Goal: Transaction & Acquisition: Purchase product/service

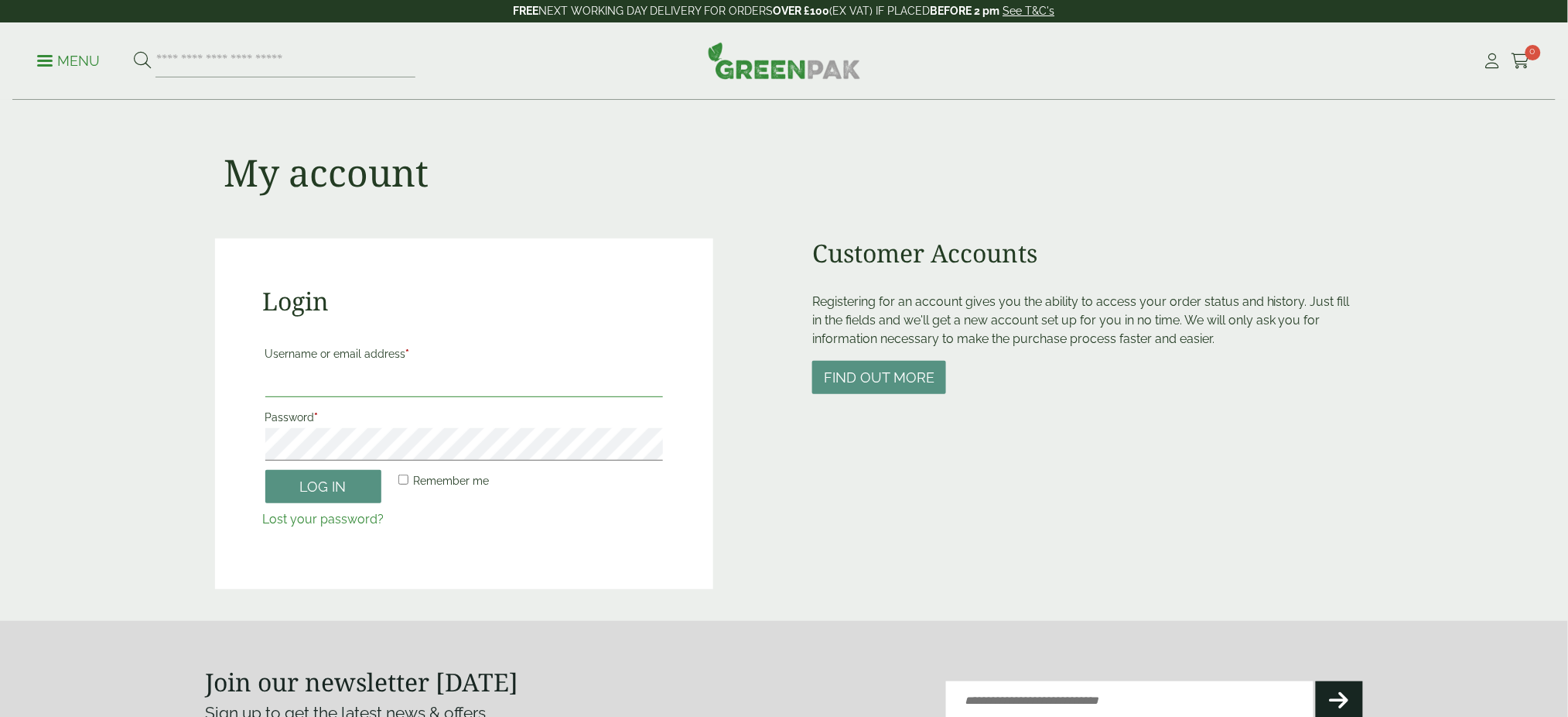
click at [371, 371] on input "Username or email address *" at bounding box center [464, 380] width 399 height 32
type input "**********"
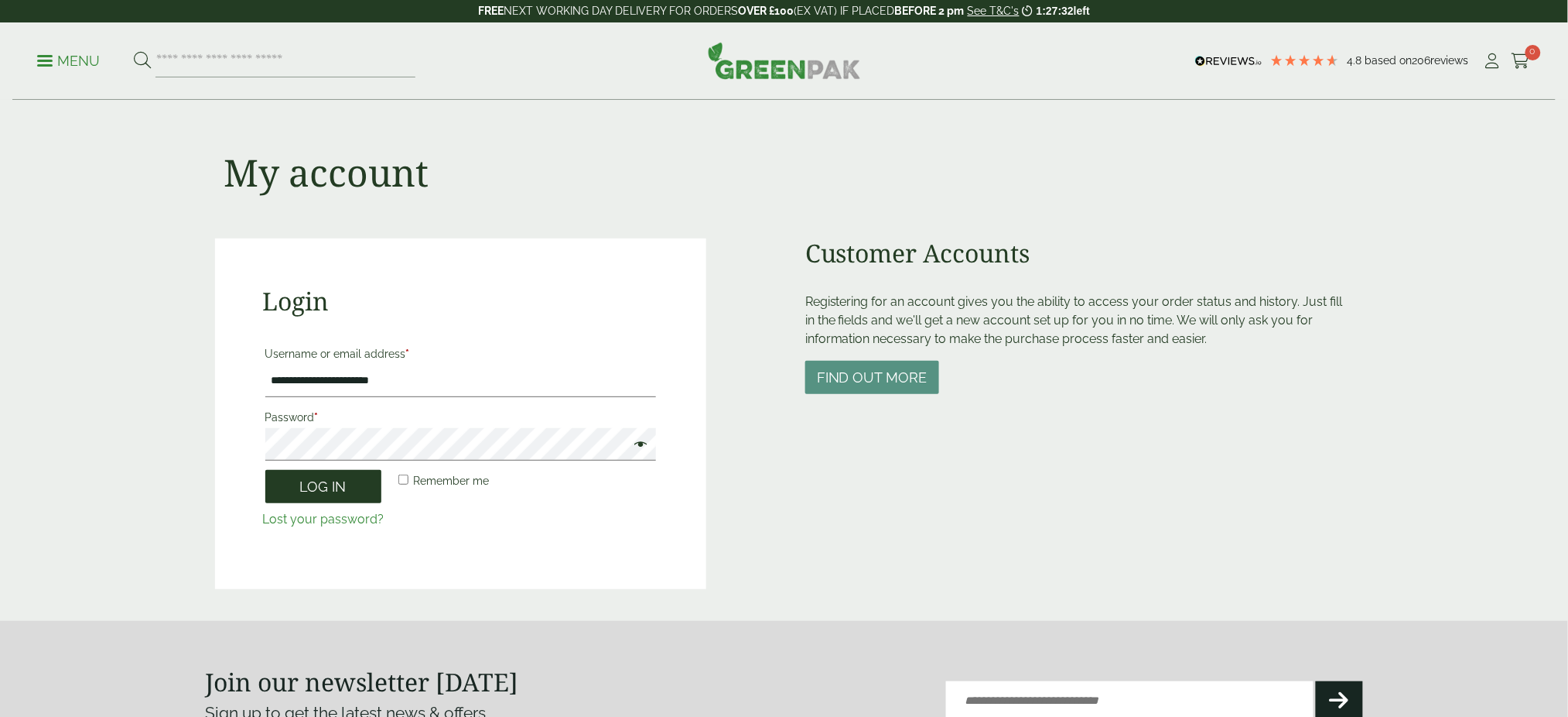
click at [327, 491] on button "Log in" at bounding box center [323, 486] width 116 height 33
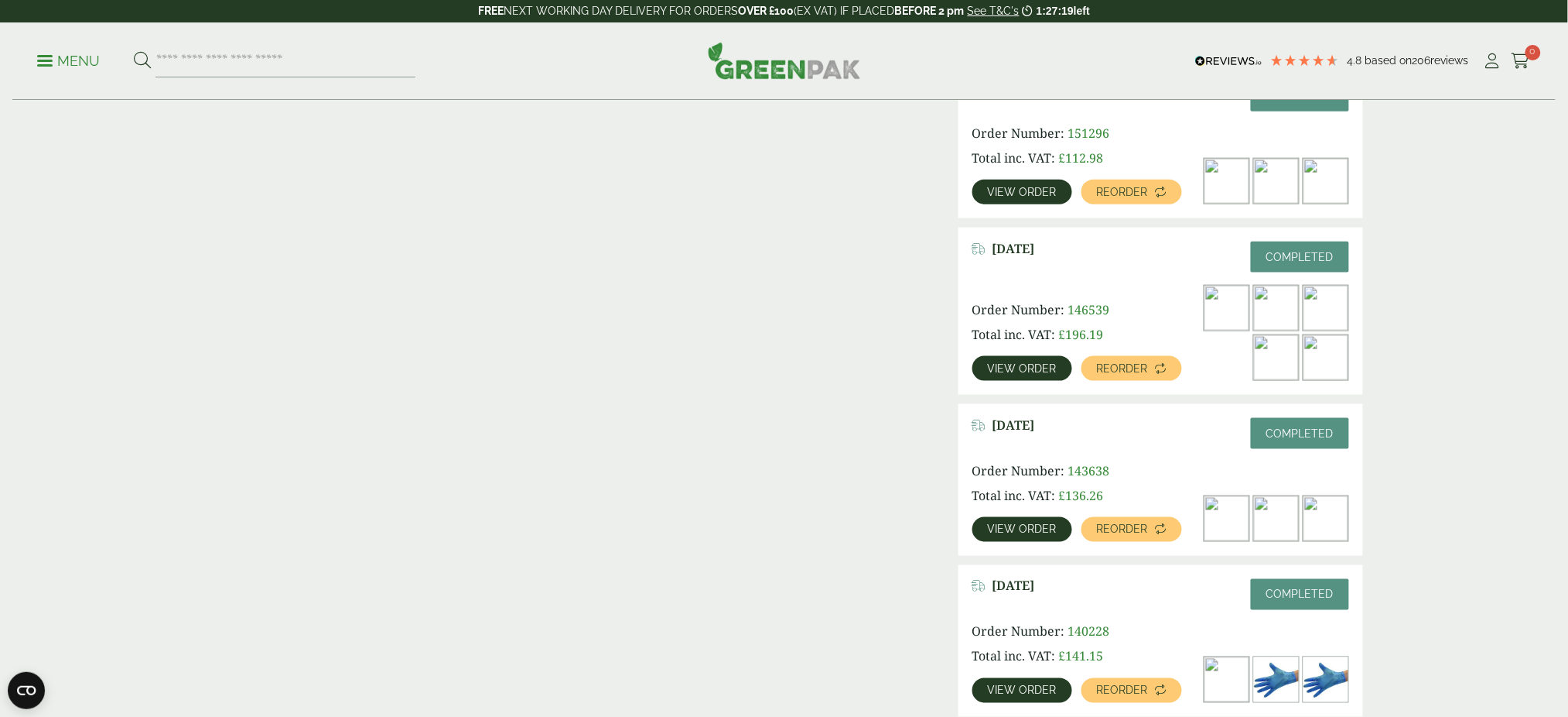
scroll to position [553, 0]
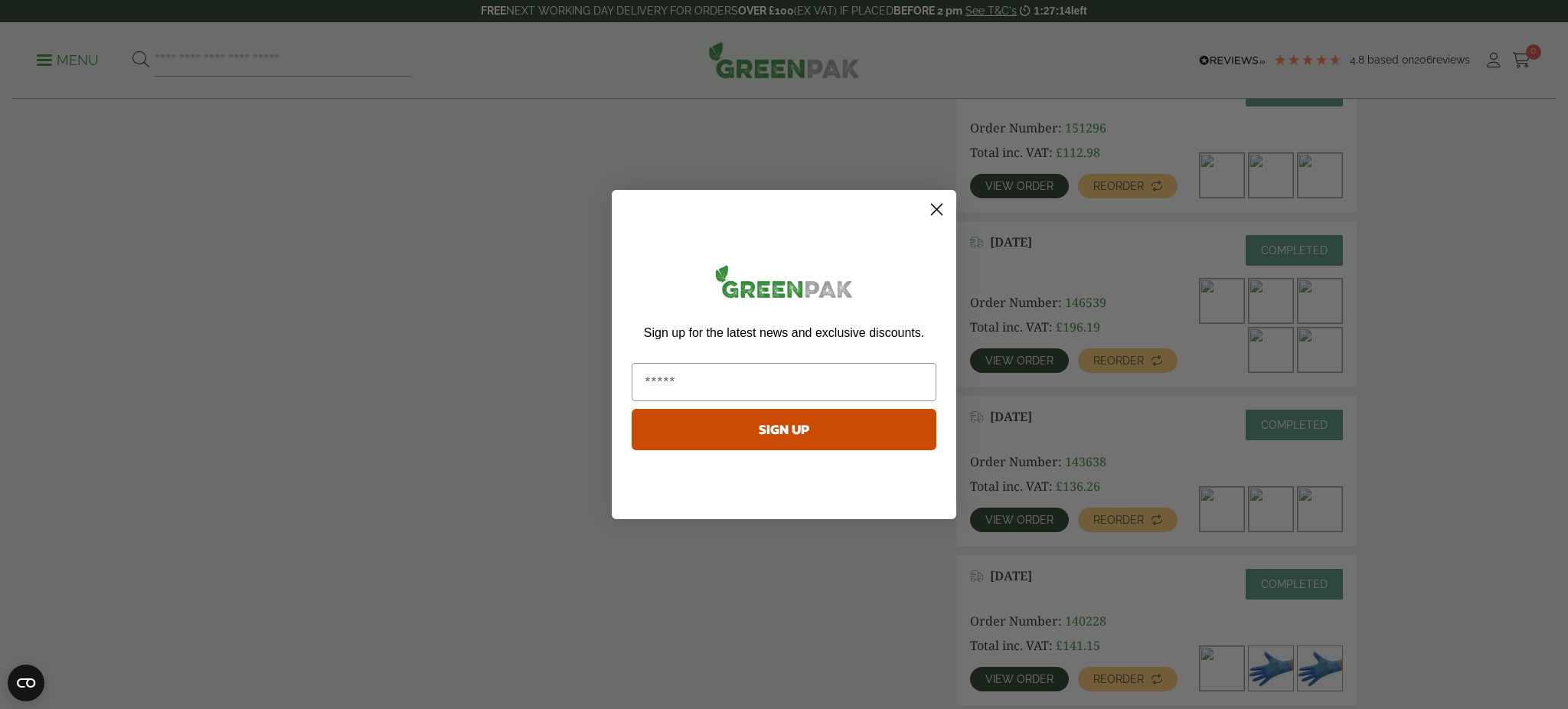
click at [932, 215] on icon "Close dialog" at bounding box center [937, 209] width 11 height 11
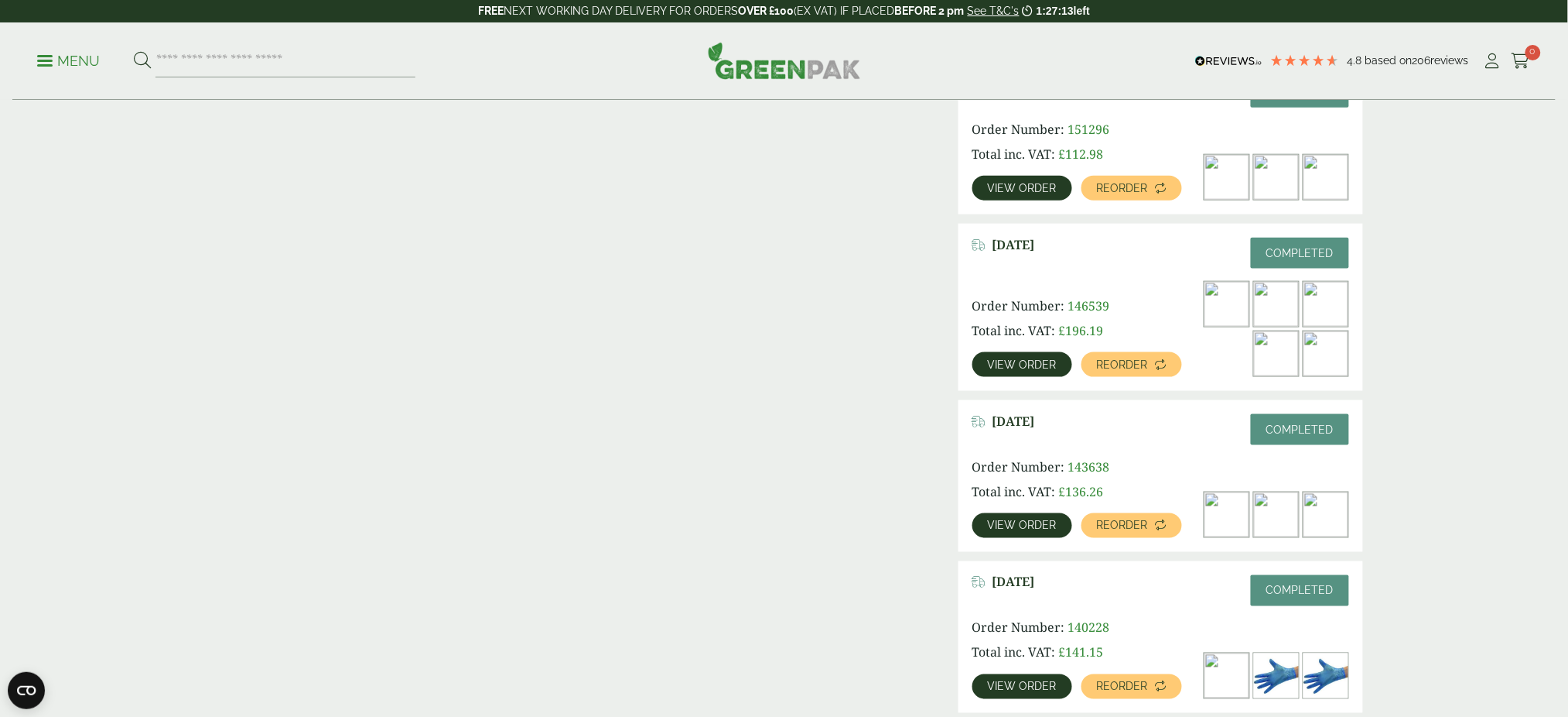
drag, startPoint x: 1121, startPoint y: 291, endPoint x: 1150, endPoint y: 285, distance: 29.6
click at [1140, 286] on div "Order Number: 146539 Total inc. VAT: £ 196.19 View order Reorder" at bounding box center [1161, 329] width 377 height 96
click at [1284, 304] on img at bounding box center [1276, 304] width 45 height 45
click at [1008, 363] on span "View order" at bounding box center [1022, 364] width 69 height 11
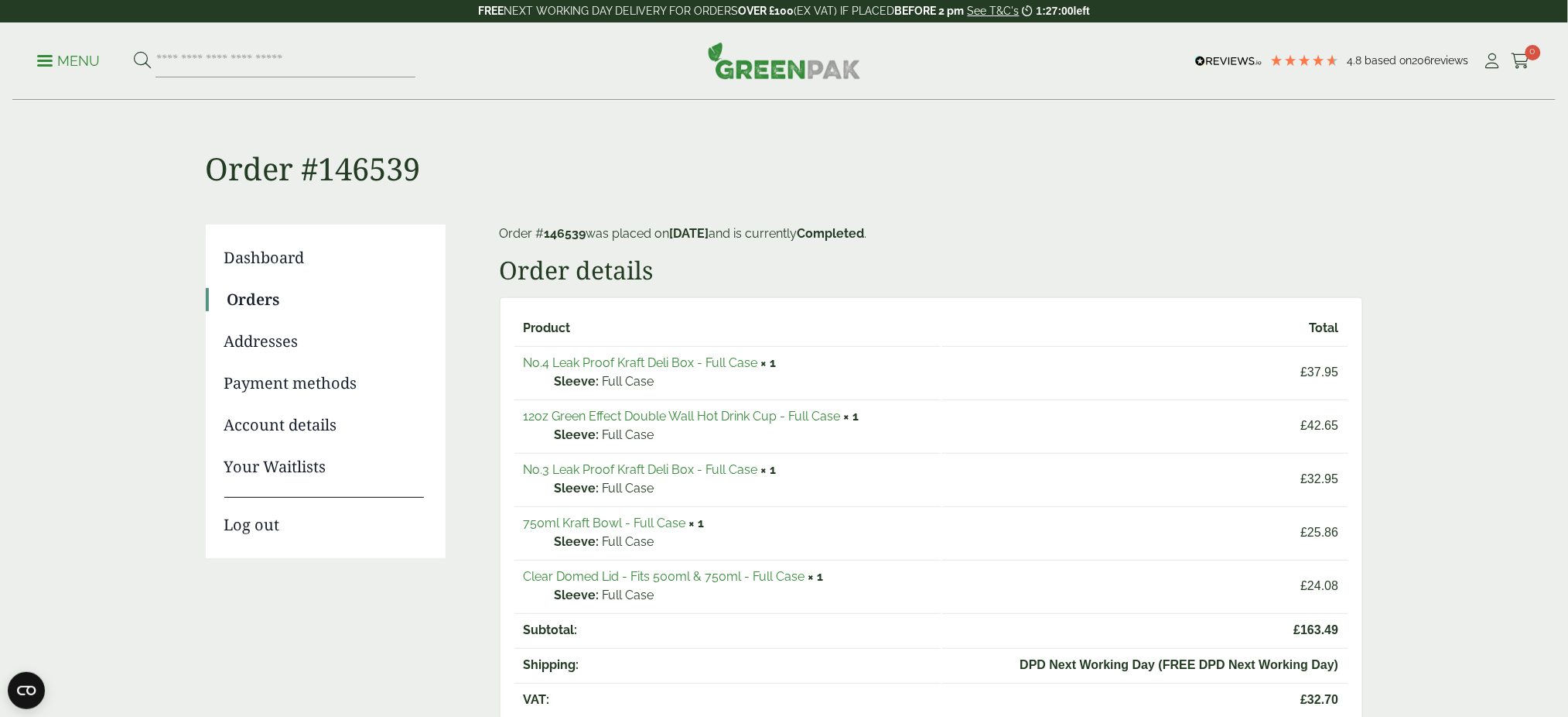
click at [724, 413] on link "12oz Green Effect Double Wall Hot Drink Cup - Full Case" at bounding box center [681, 415] width 317 height 15
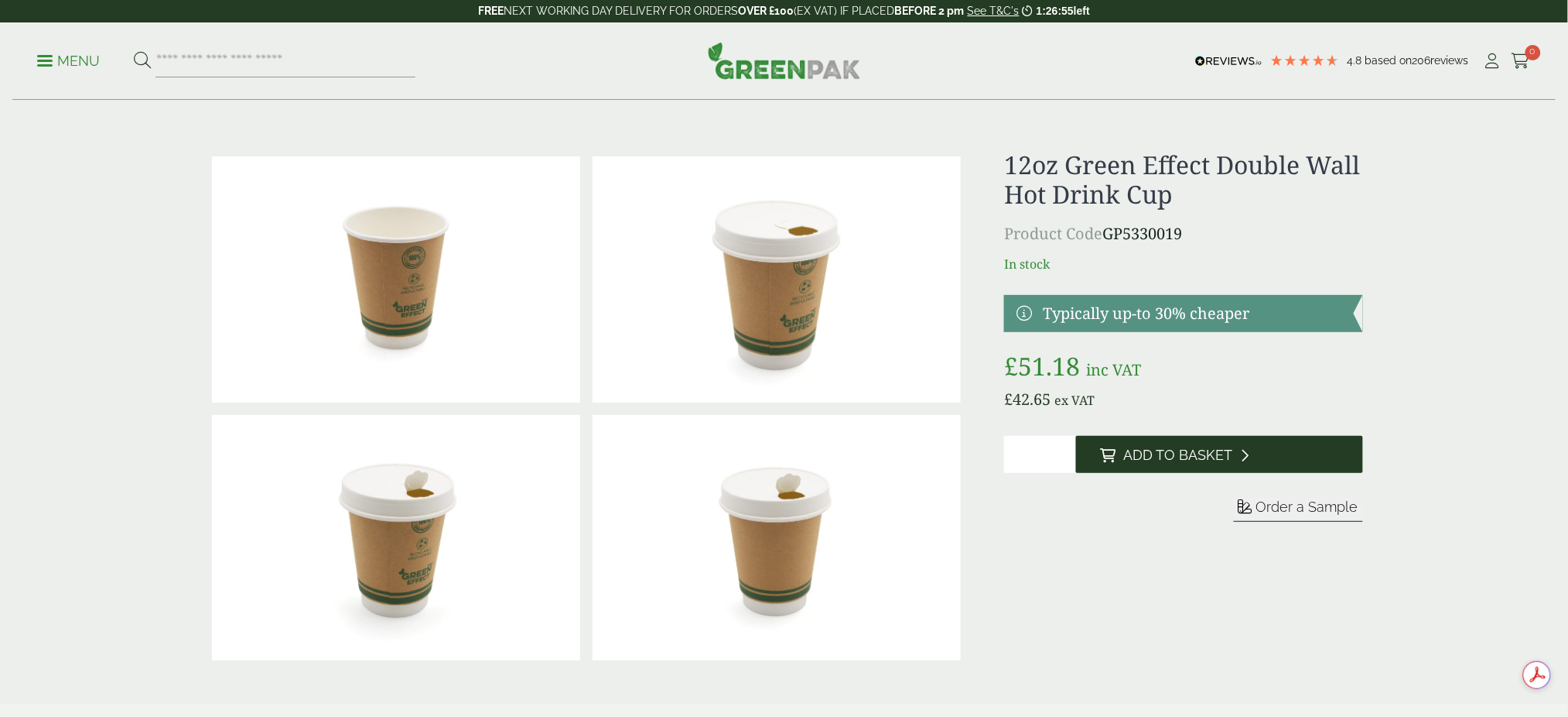
click at [1132, 441] on button "Add to Basket" at bounding box center [1219, 455] width 287 height 37
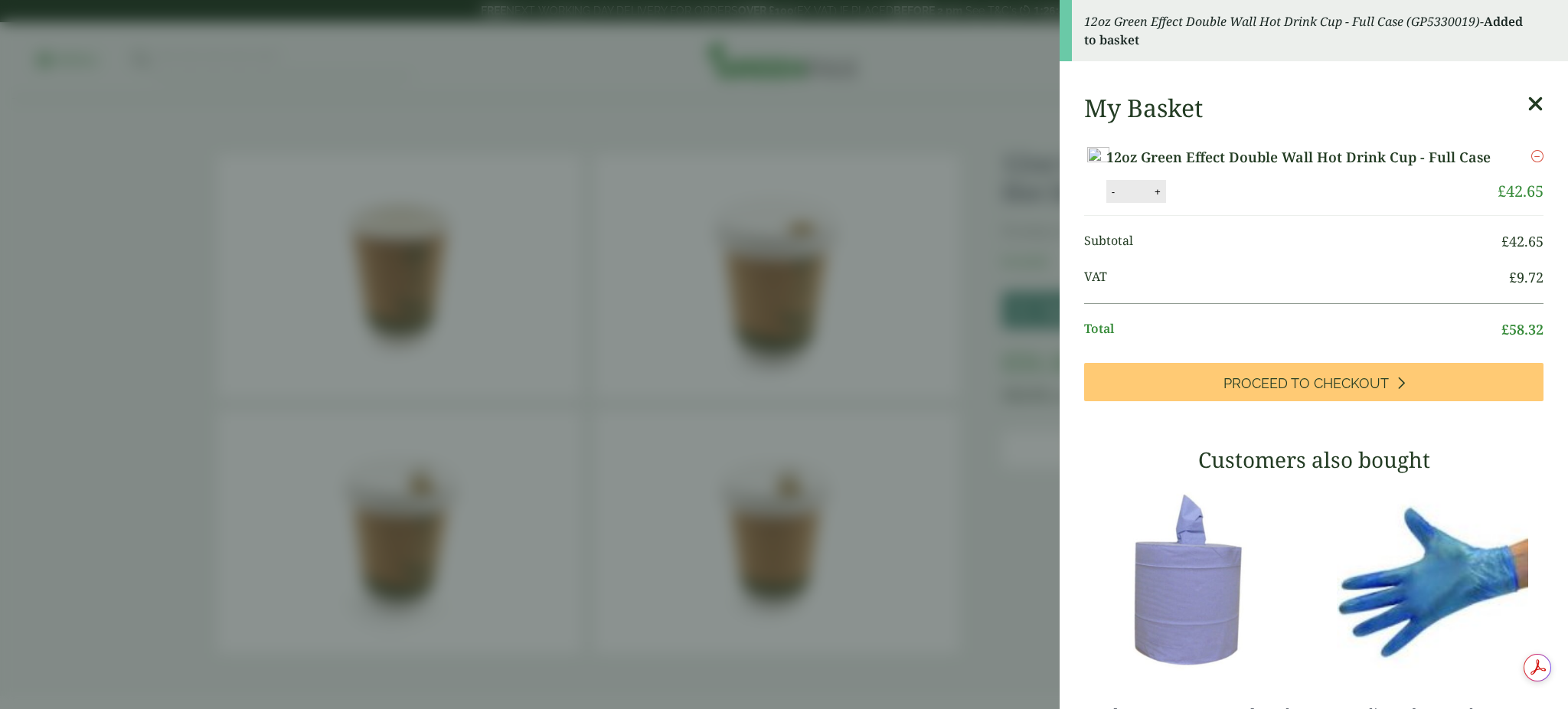
click at [815, 36] on aside "12oz Green Effect Double Wall Hot Drink Cup - Full Case (GP5330019) - Added to …" at bounding box center [784, 354] width 1568 height 709
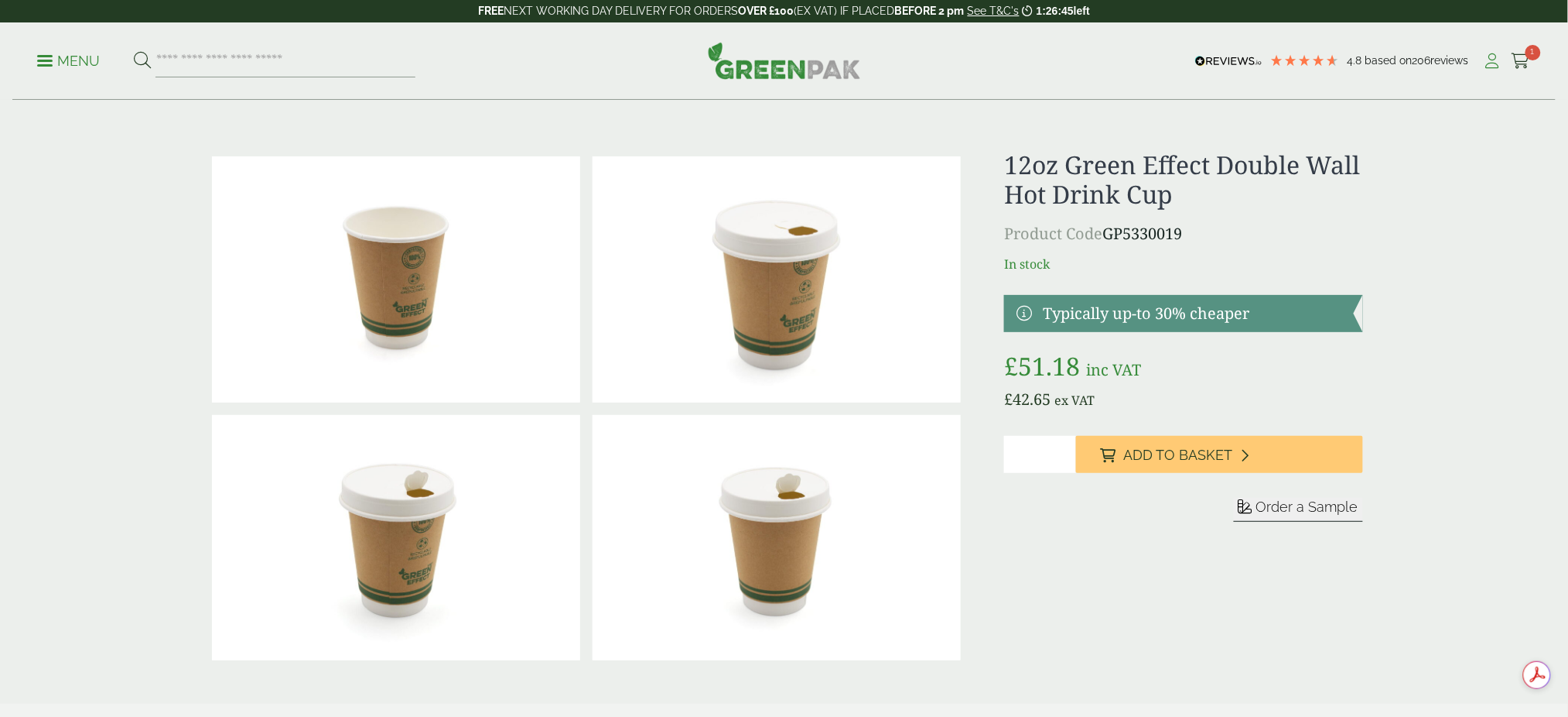
click at [1490, 70] on link "My Account" at bounding box center [1492, 61] width 20 height 24
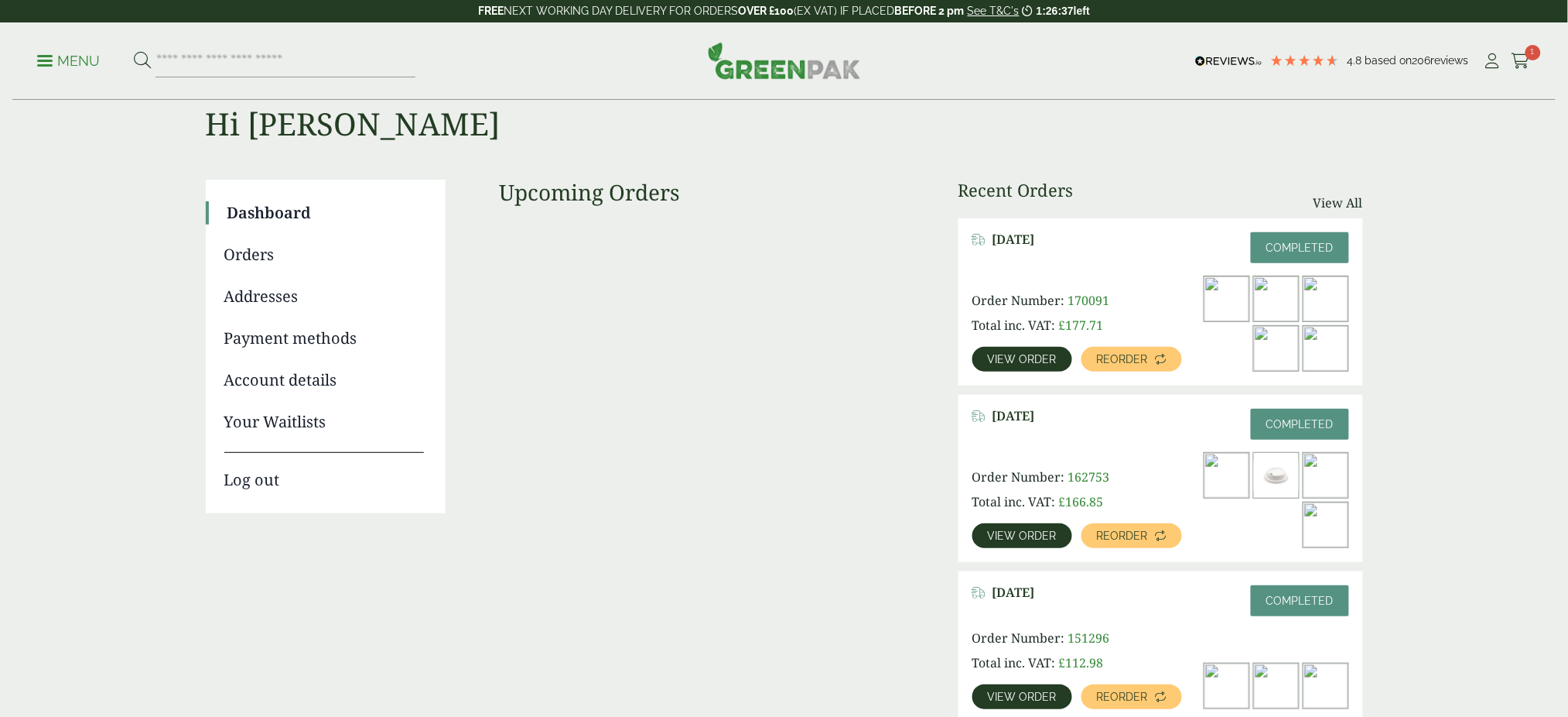
scroll to position [62, 0]
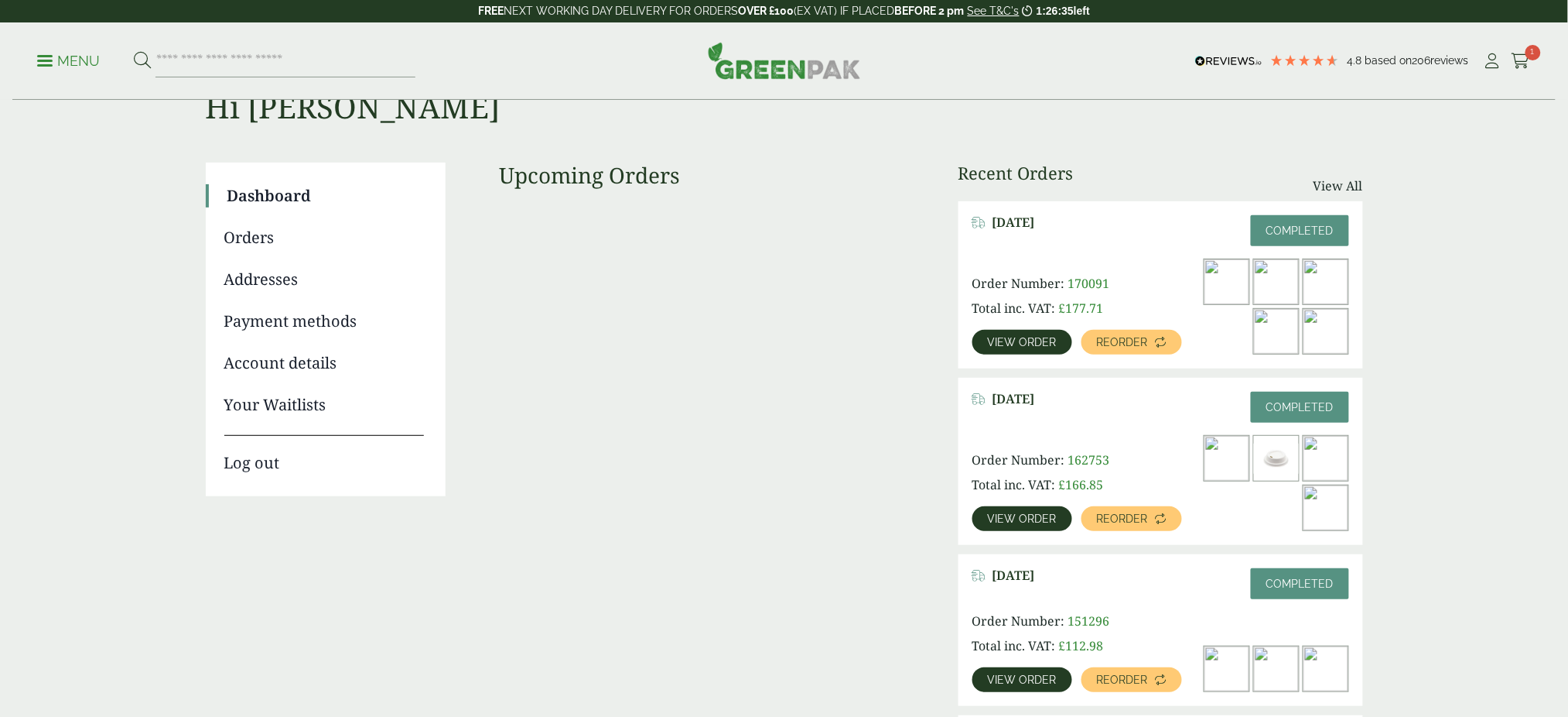
click at [1272, 463] on img at bounding box center [1276, 459] width 45 height 45
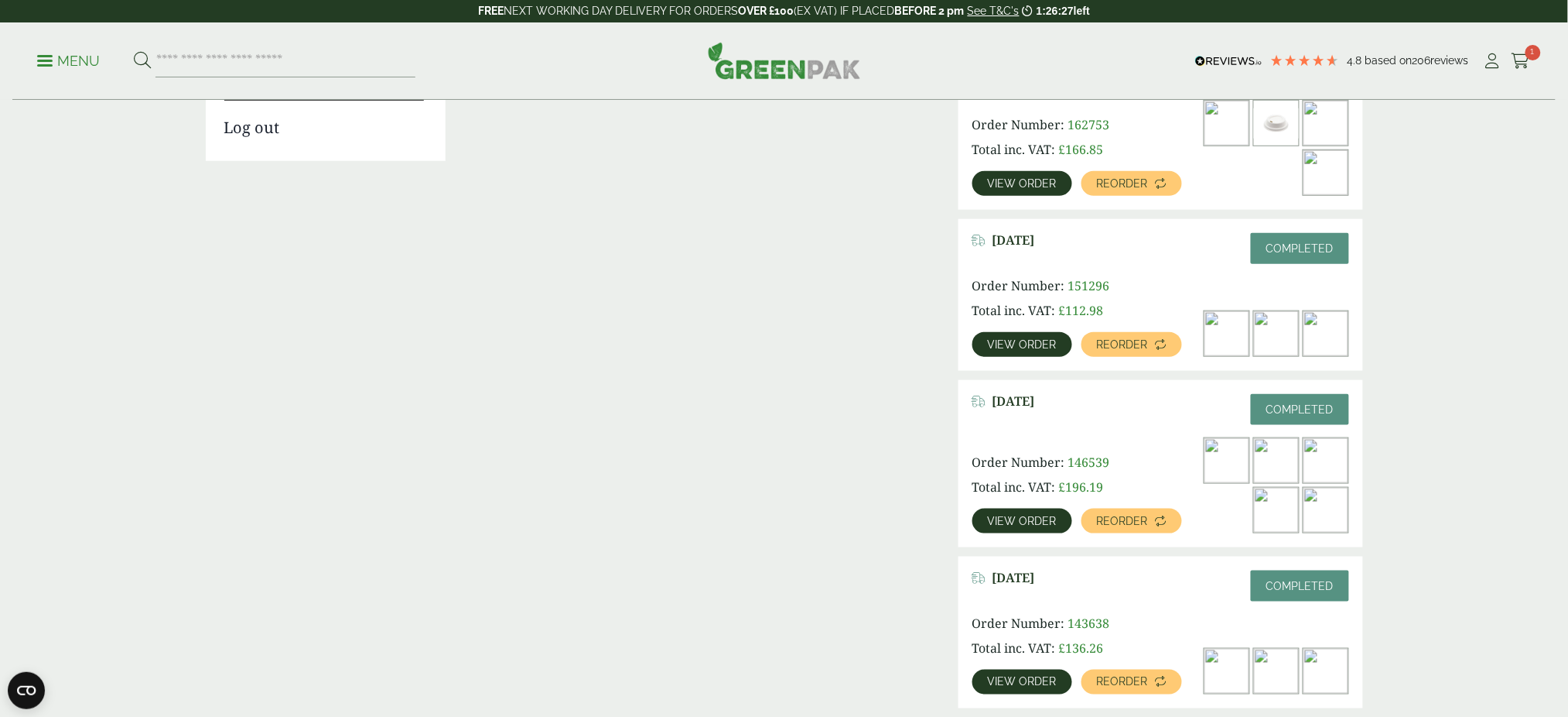
scroll to position [446, 0]
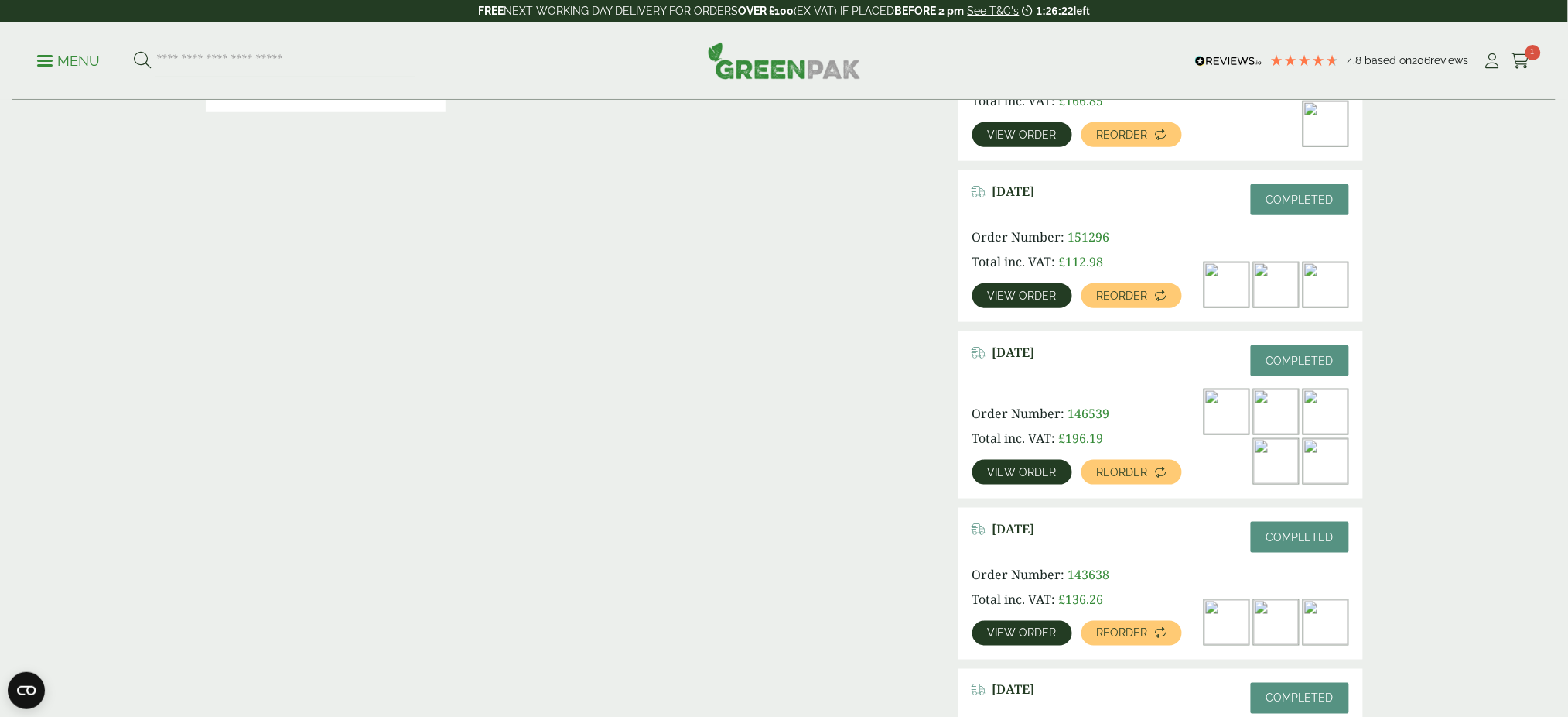
click at [1314, 467] on img at bounding box center [1326, 462] width 45 height 45
click at [1020, 469] on span "View order" at bounding box center [1022, 471] width 69 height 11
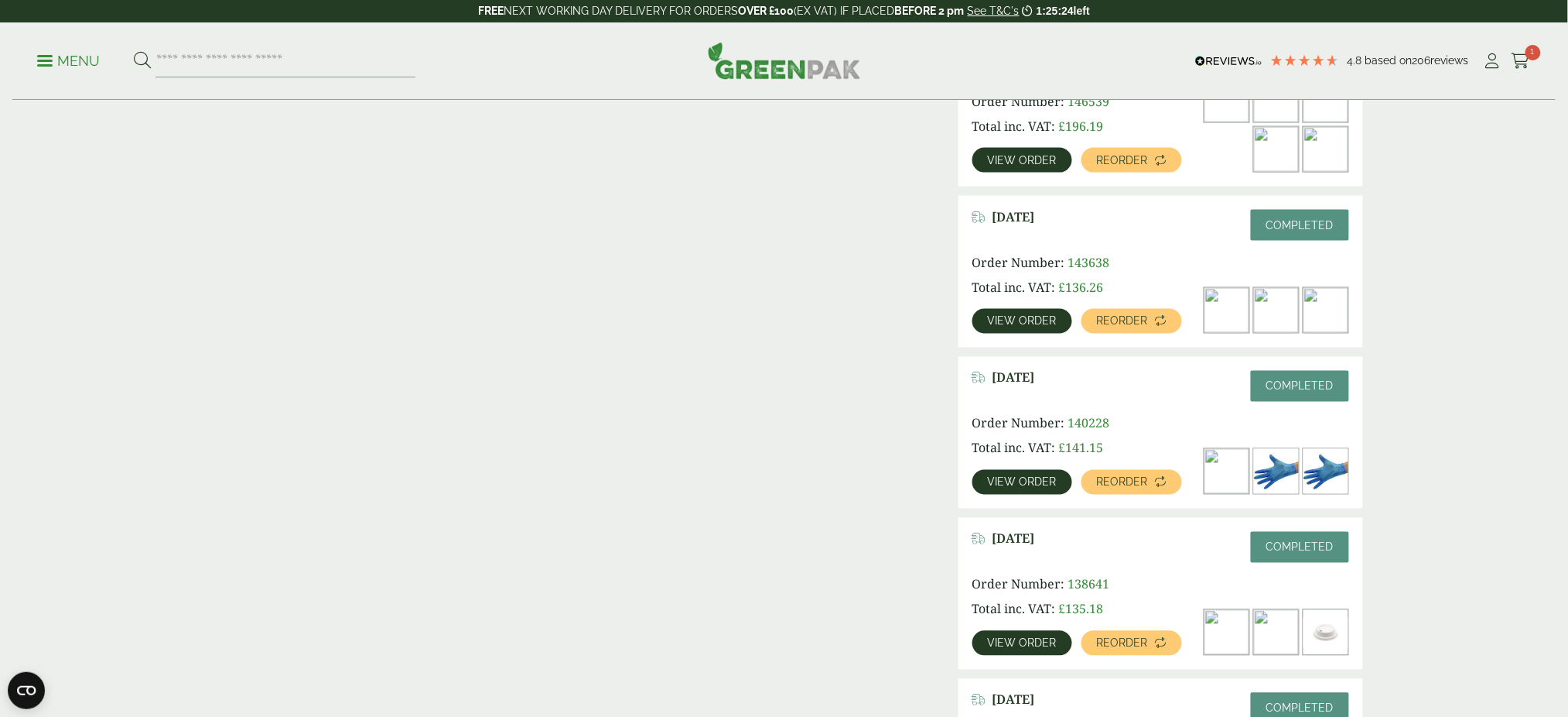
scroll to position [805, 0]
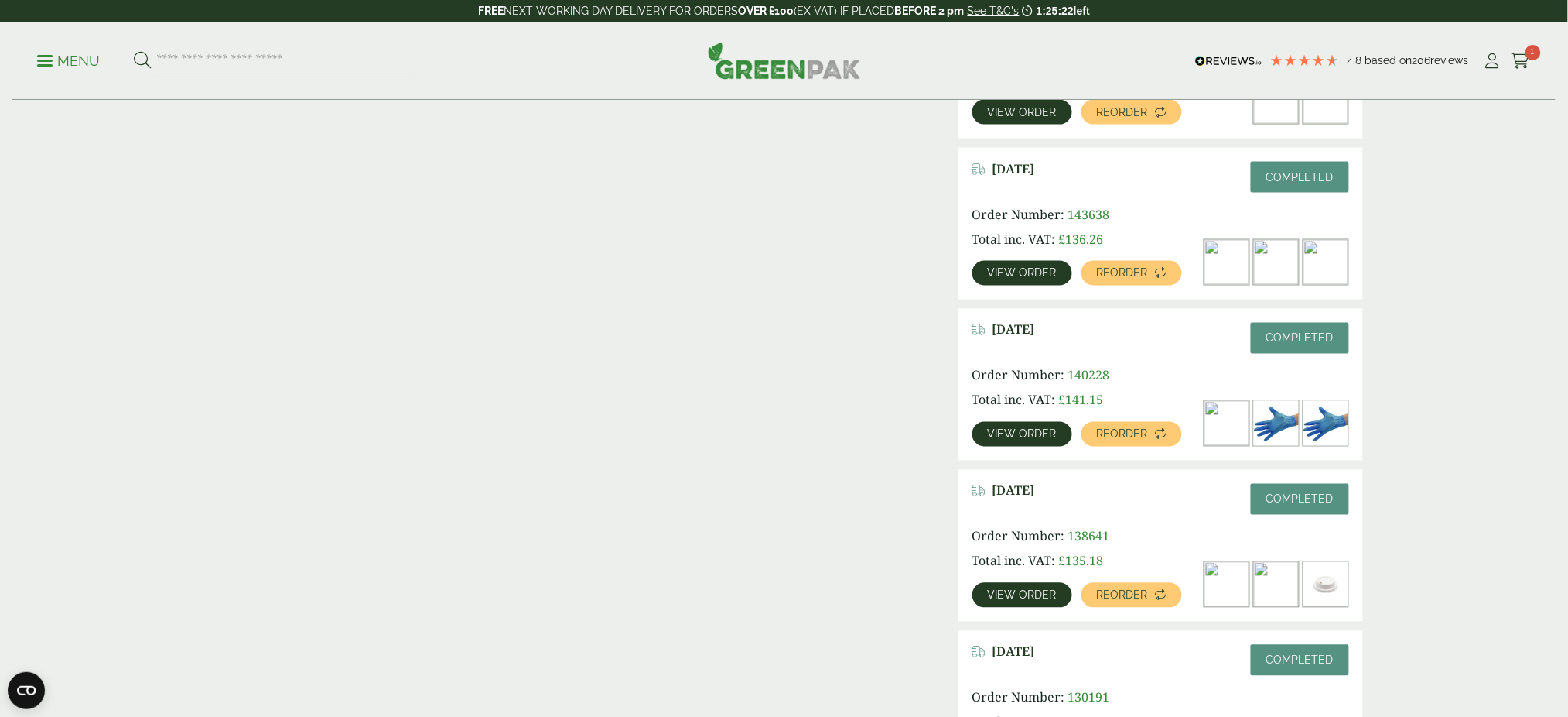
click at [1334, 565] on img at bounding box center [1326, 584] width 45 height 45
click at [1040, 601] on link "View order" at bounding box center [1022, 594] width 100 height 25
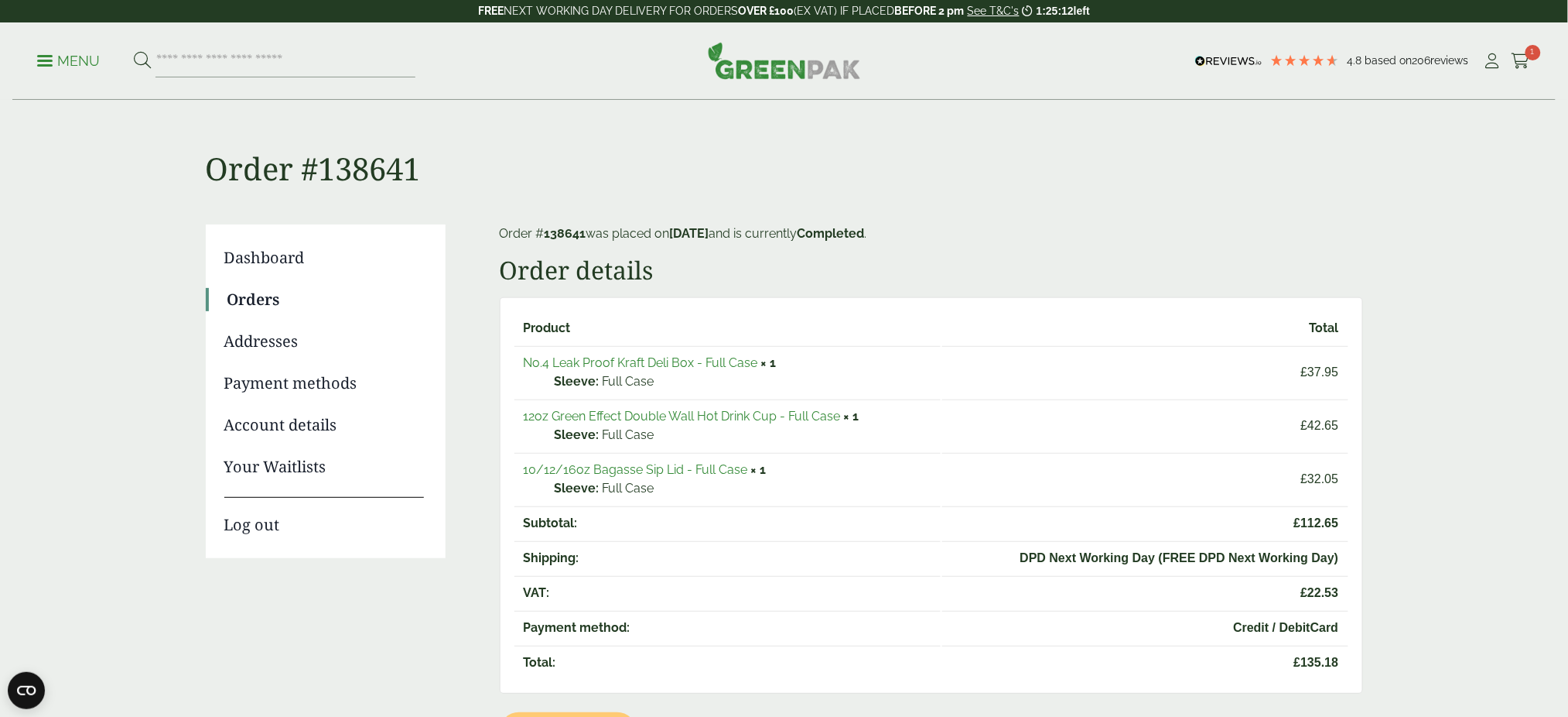
click at [636, 462] on link "10/12/16oz Bagasse Sip Lid - Full Case" at bounding box center [635, 469] width 224 height 15
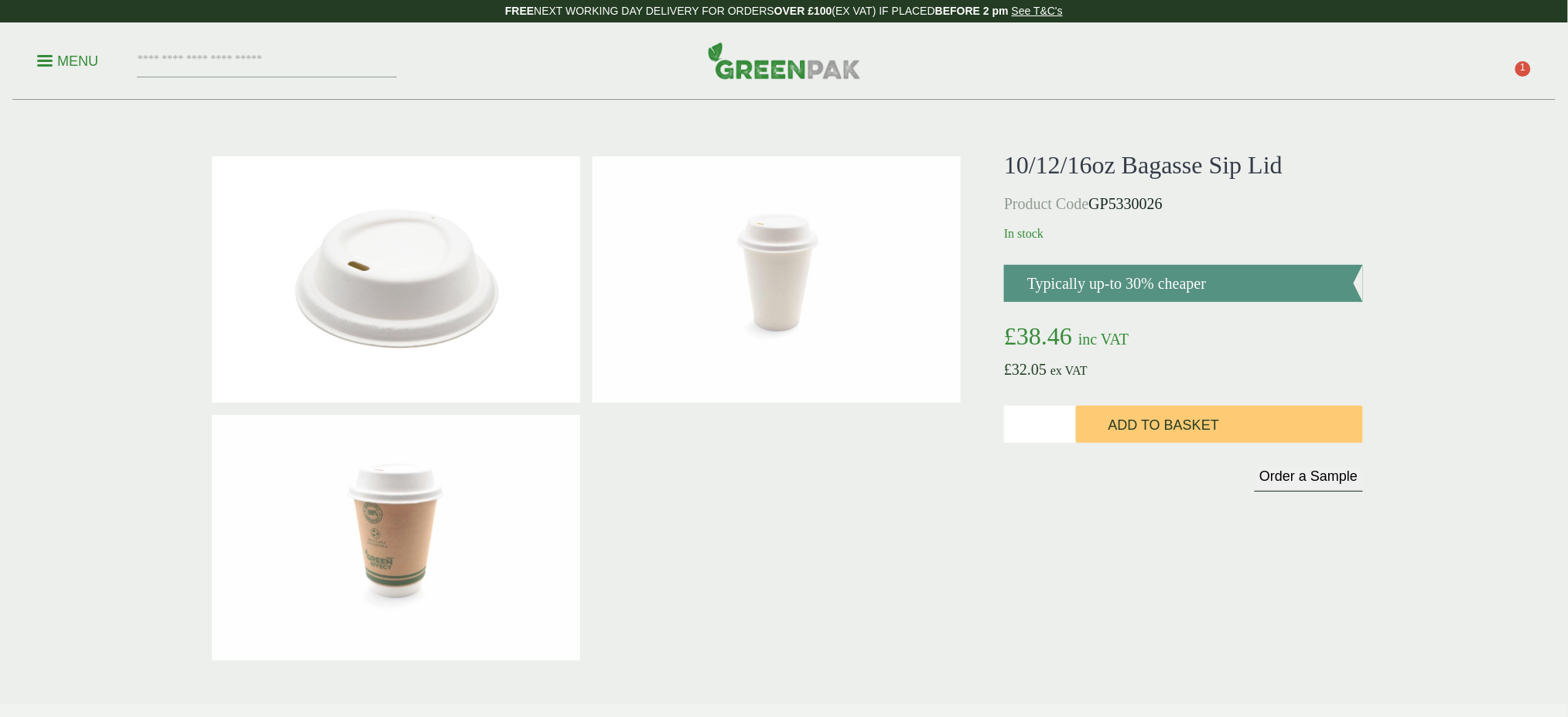
click at [635, 462] on div at bounding box center [587, 409] width 762 height 517
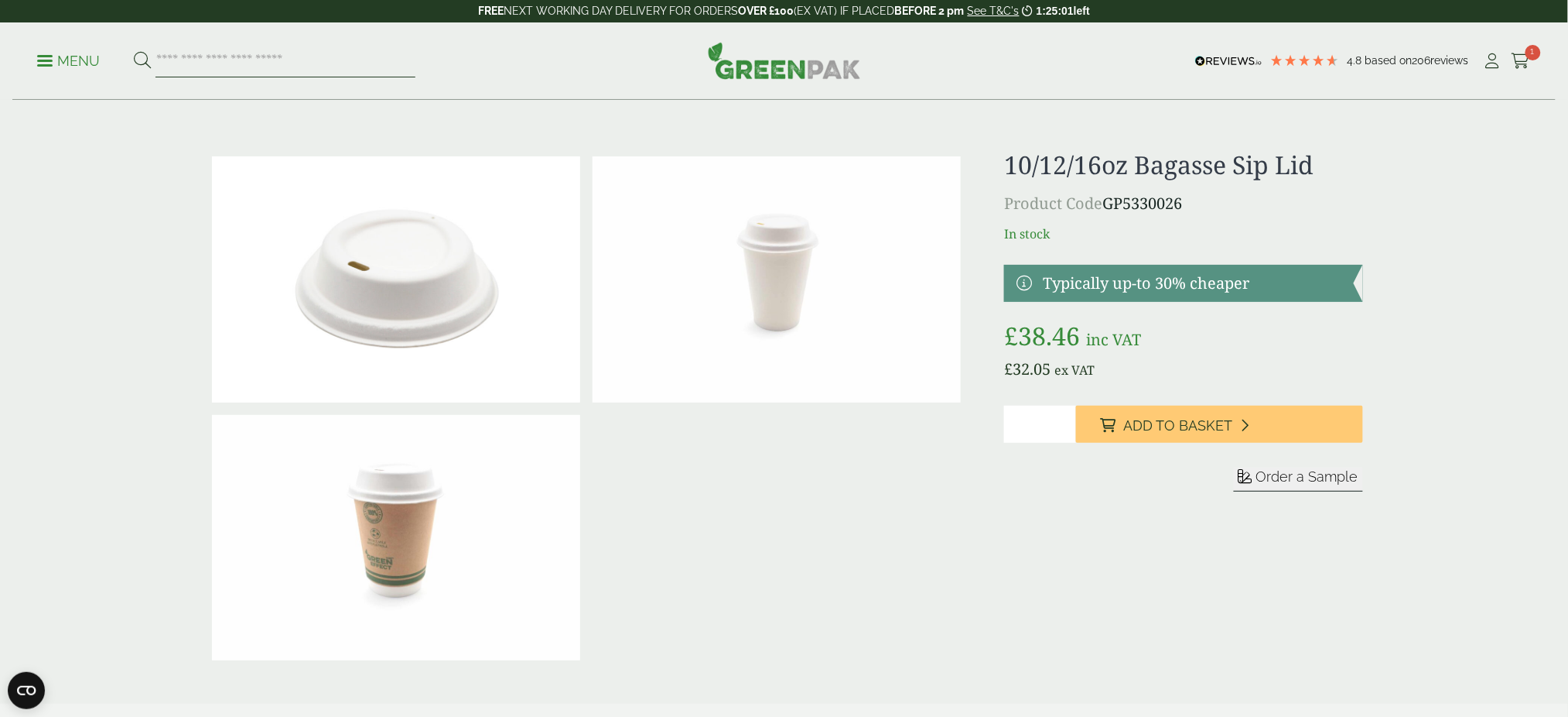
click at [345, 68] on input "search" at bounding box center [285, 61] width 260 height 32
type input "**********"
click at [134, 51] on button at bounding box center [141, 61] width 17 height 20
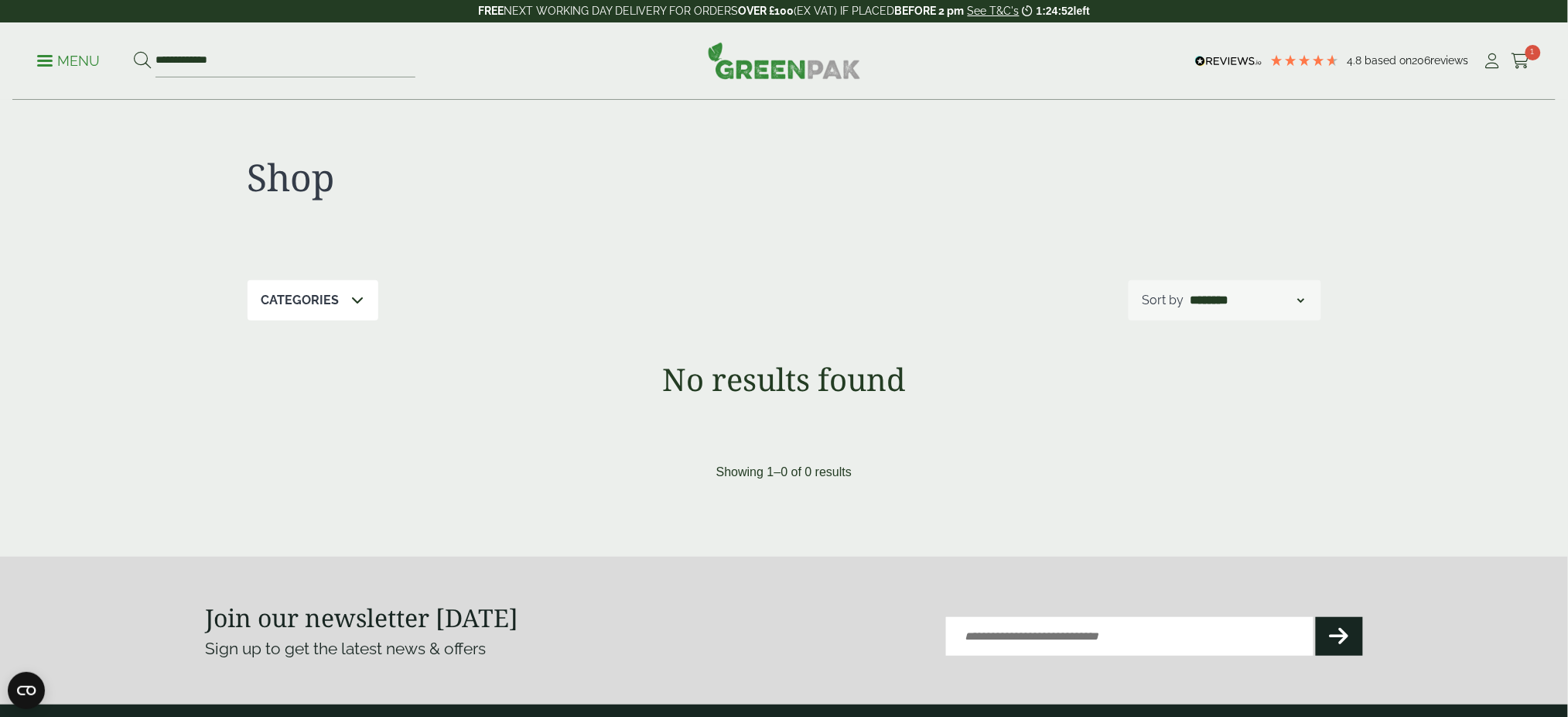
click at [43, 49] on ul "**********" at bounding box center [226, 61] width 378 height 32
click at [42, 60] on span at bounding box center [45, 61] width 16 height 2
